Goal: Task Accomplishment & Management: Complete application form

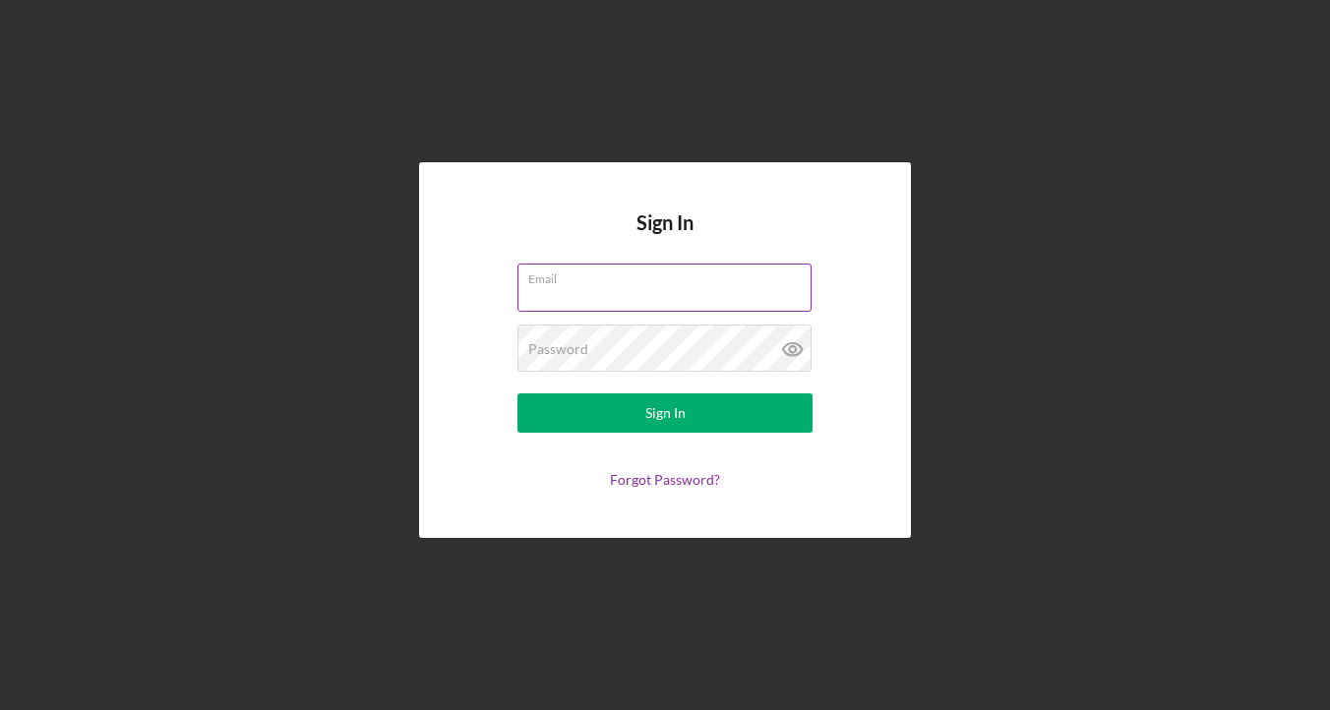
click at [688, 279] on div "Email" at bounding box center [665, 288] width 295 height 49
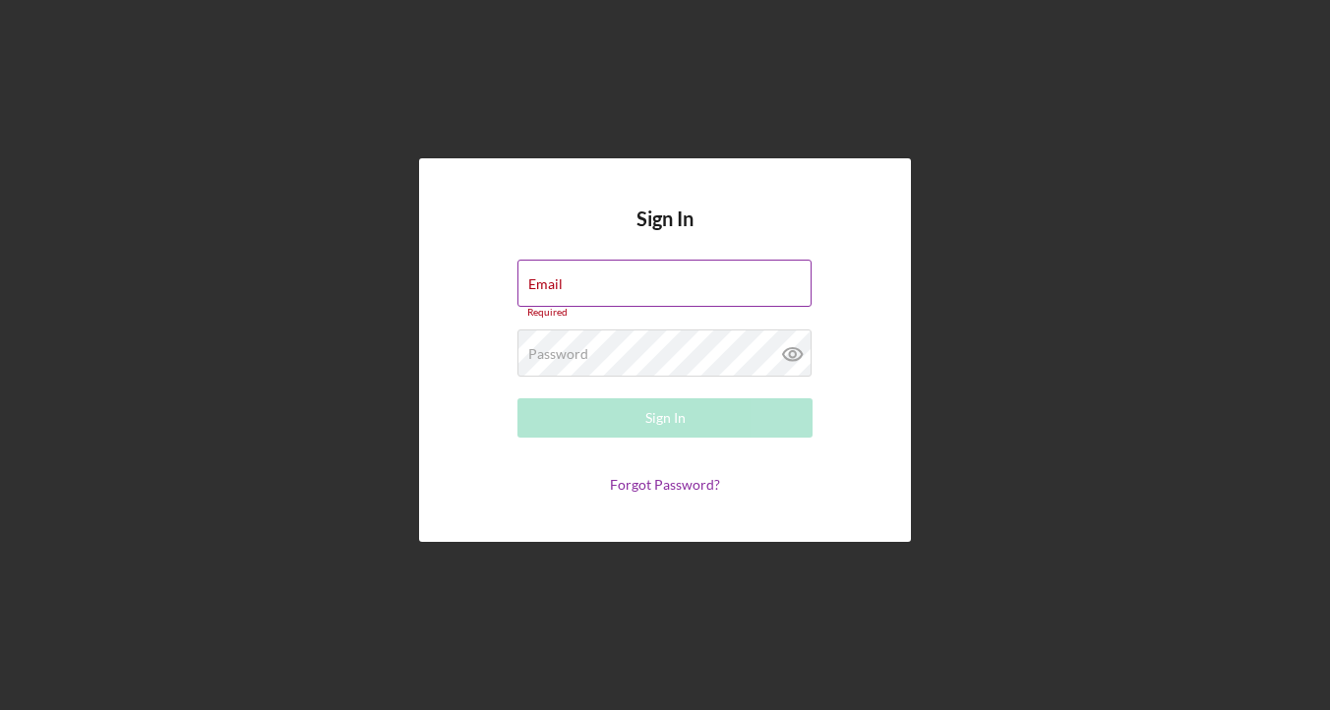
click at [684, 284] on input "Email" at bounding box center [665, 283] width 294 height 47
type input "[EMAIL_ADDRESS][DOMAIN_NAME]"
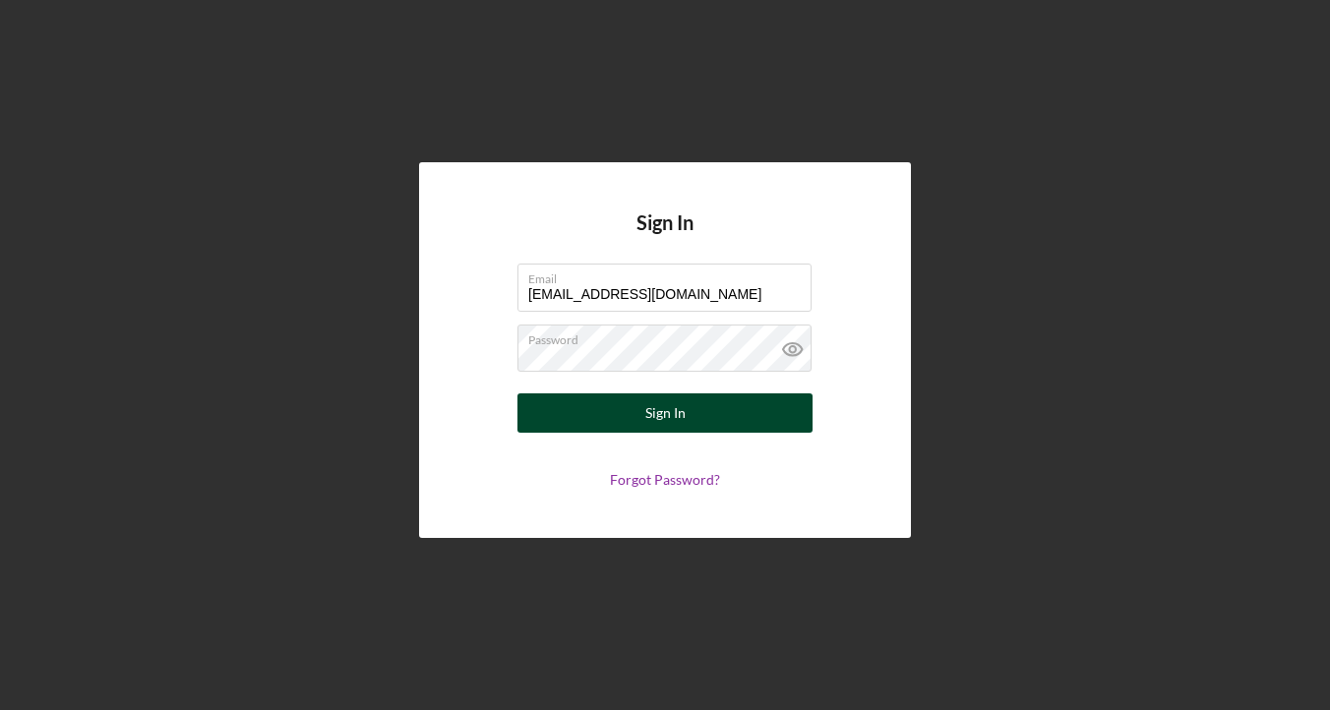
click at [672, 419] on div "Sign In" at bounding box center [666, 413] width 40 height 39
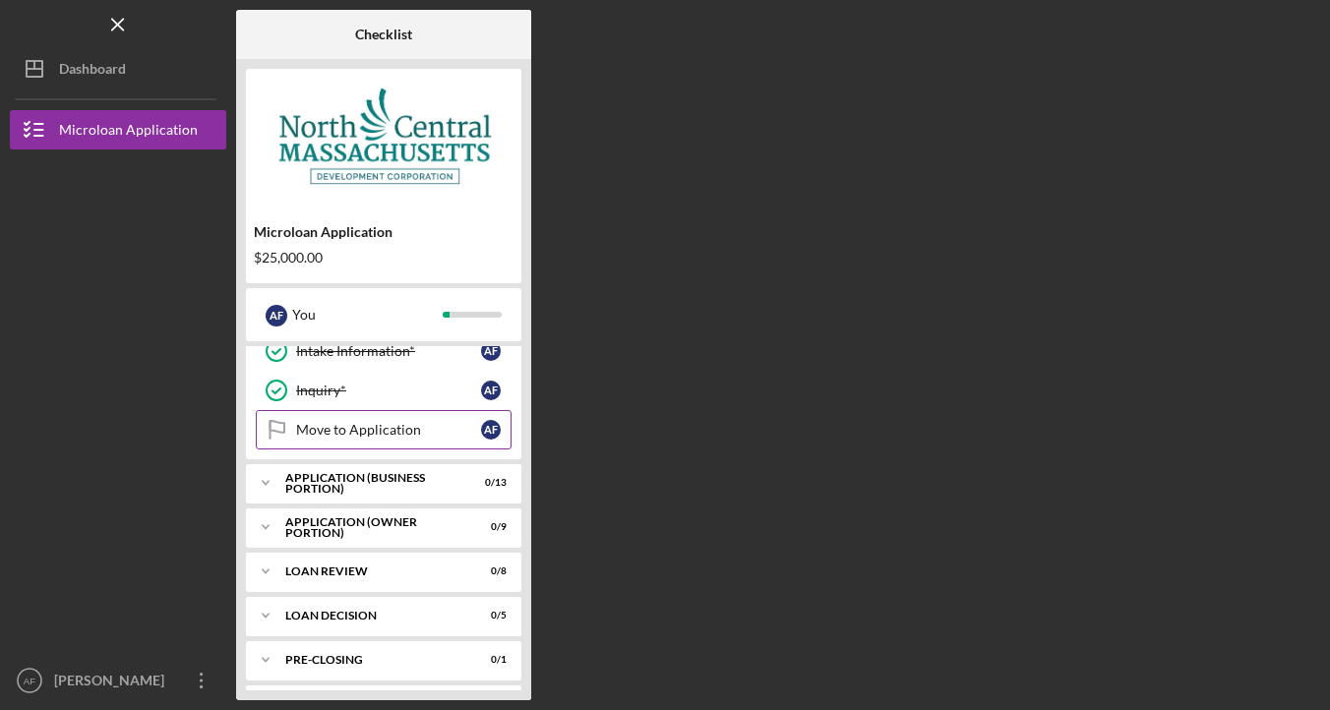
scroll to position [175, 0]
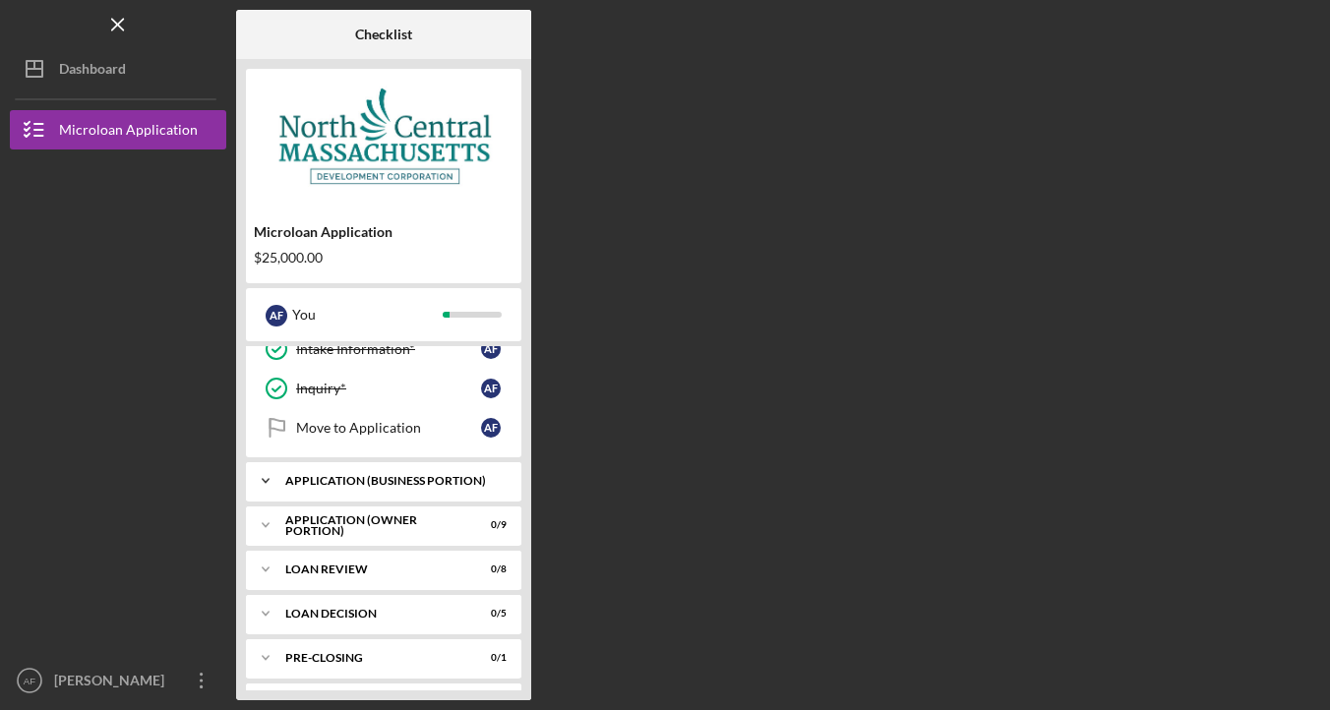
click at [407, 481] on div "APPLICATION (BUSINESS PORTION)" at bounding box center [391, 481] width 212 height 12
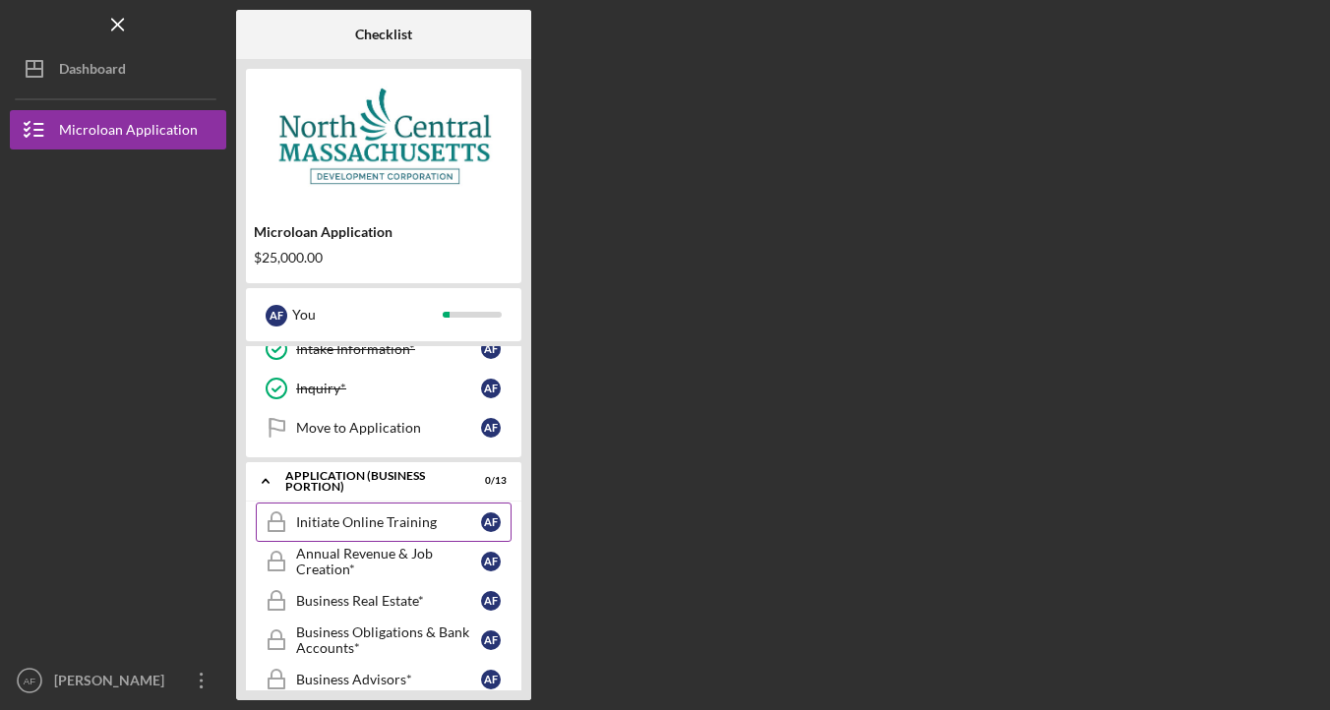
scroll to position [0, 0]
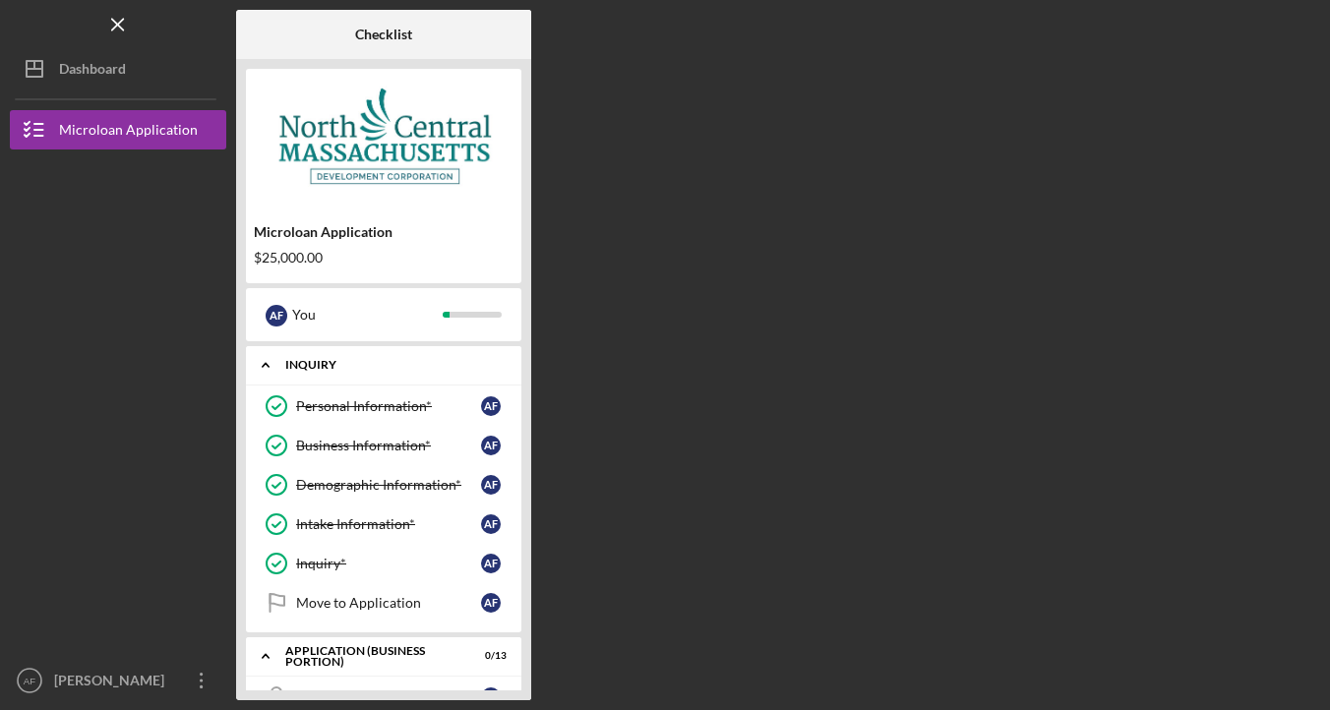
click at [270, 368] on icon "Icon/Expander" at bounding box center [265, 364] width 39 height 39
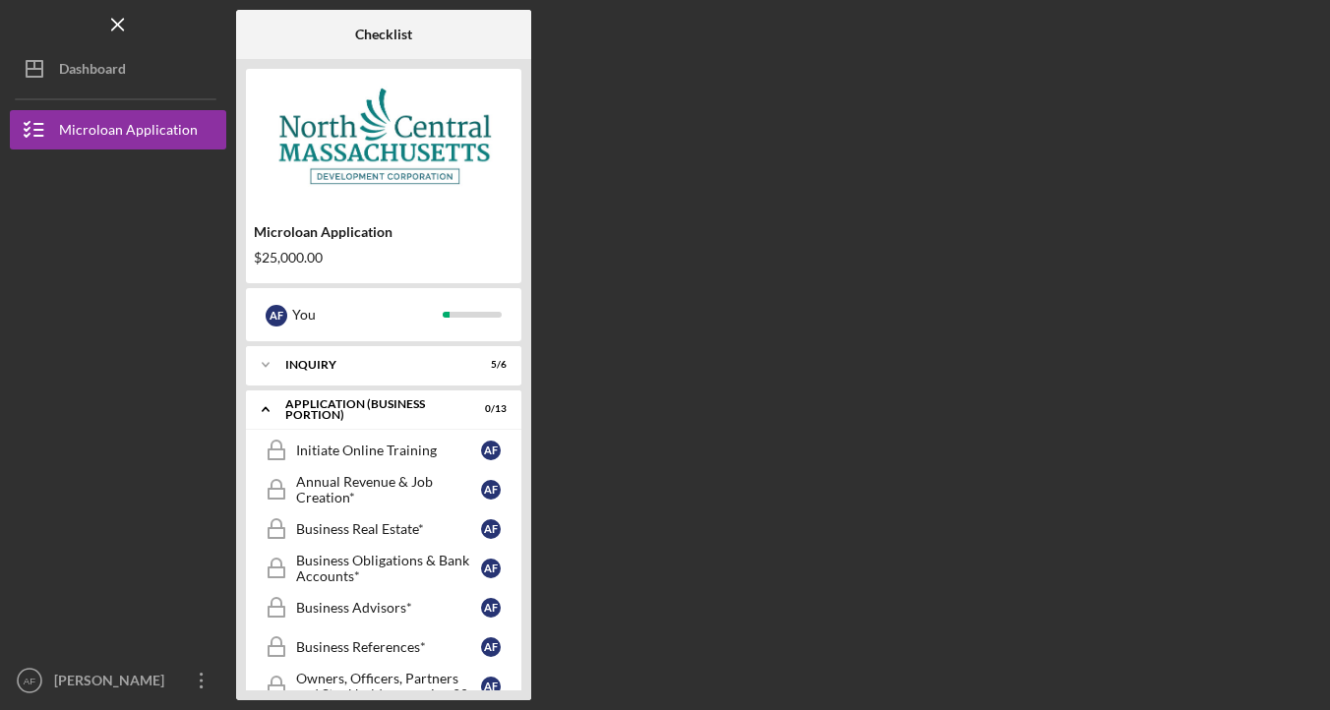
click at [430, 127] on img at bounding box center [384, 138] width 276 height 118
click at [420, 165] on img at bounding box center [384, 138] width 276 height 118
click at [128, 21] on icon "Icon/Menu Close" at bounding box center [118, 25] width 44 height 44
